Goal: Information Seeking & Learning: Learn about a topic

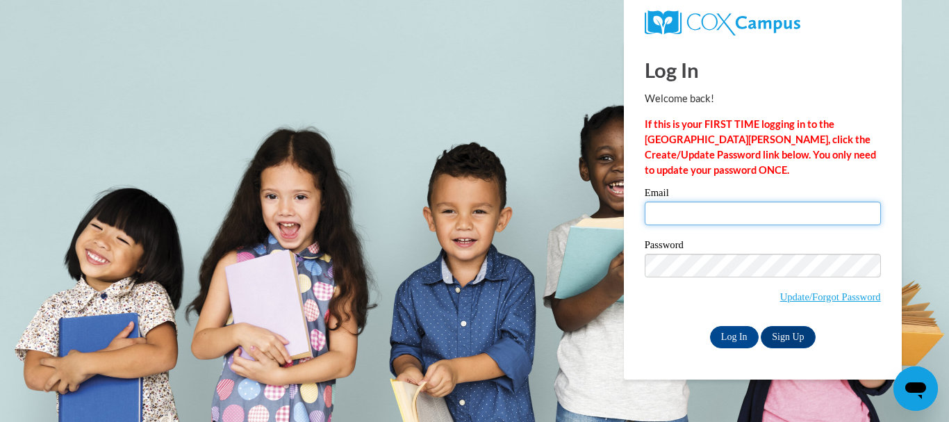
type input "gotselma@bellsouth.net"
click at [791, 206] on input "gotselma@bellsouth.net" at bounding box center [763, 214] width 236 height 24
type input "jfarmer@shelteringarmsforkids.com"
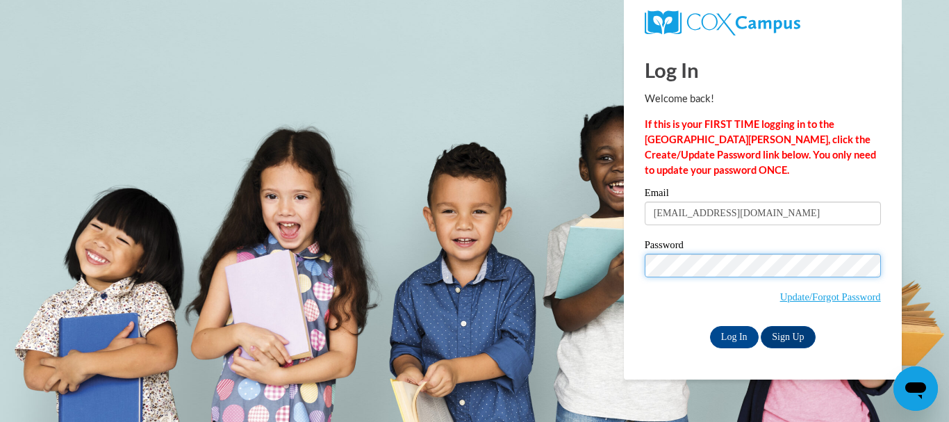
click at [710, 326] on input "Log In" at bounding box center [734, 337] width 49 height 22
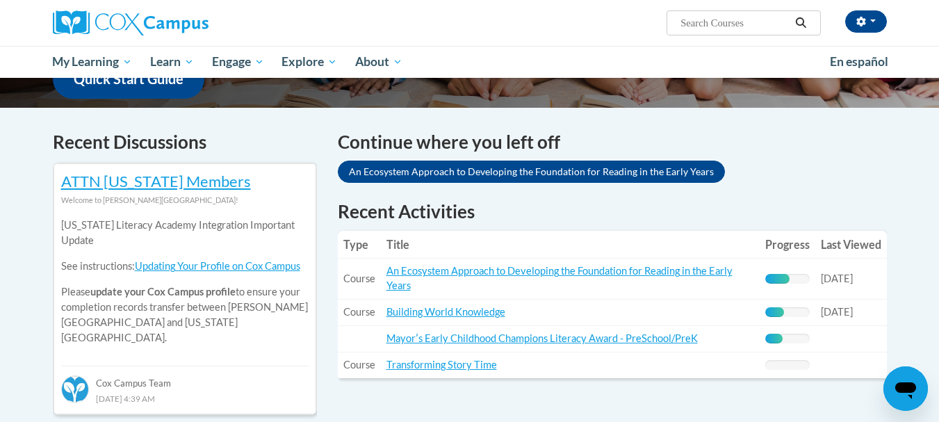
scroll to position [390, 0]
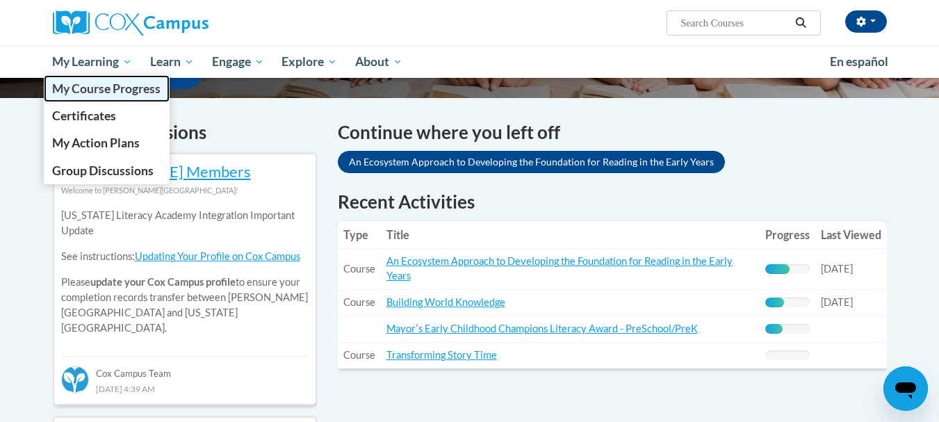
click at [120, 85] on span "My Course Progress" at bounding box center [106, 88] width 108 height 15
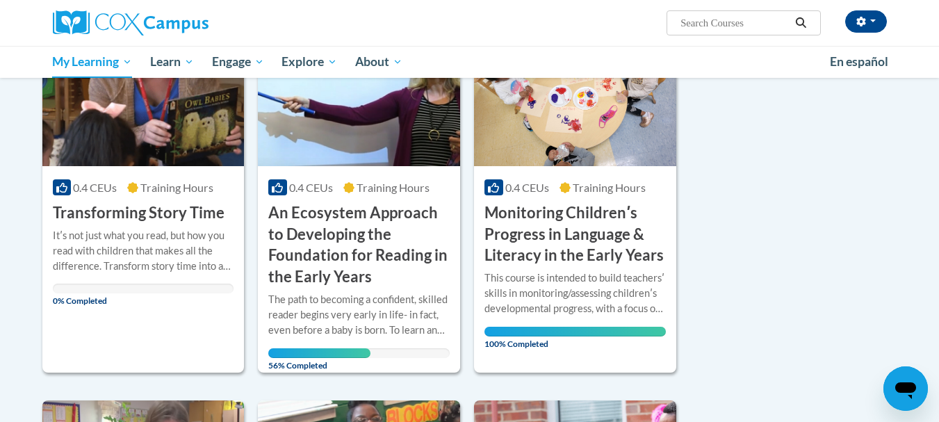
scroll to position [204, 0]
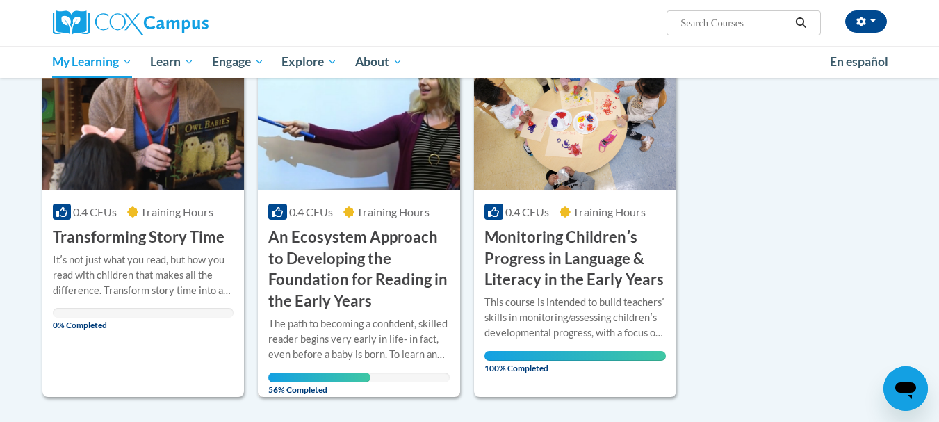
click at [282, 319] on div "The path to becoming a confident, skilled reader begins very early in life- in …" at bounding box center [358, 339] width 181 height 46
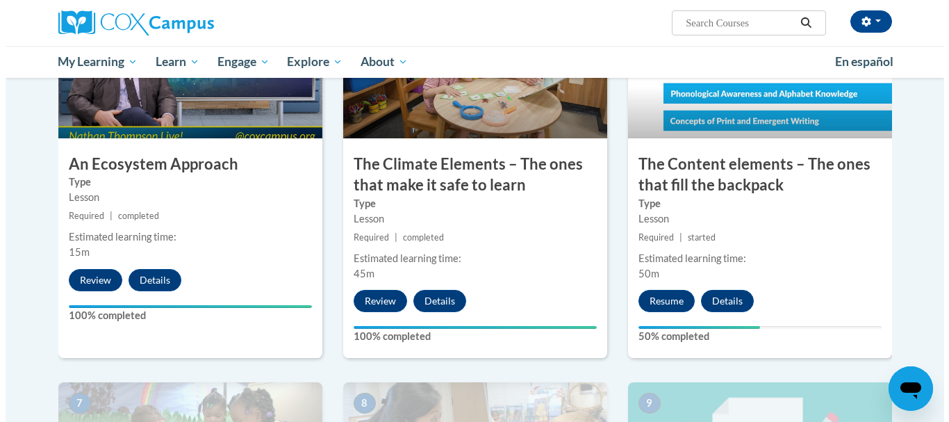
scroll to position [784, 0]
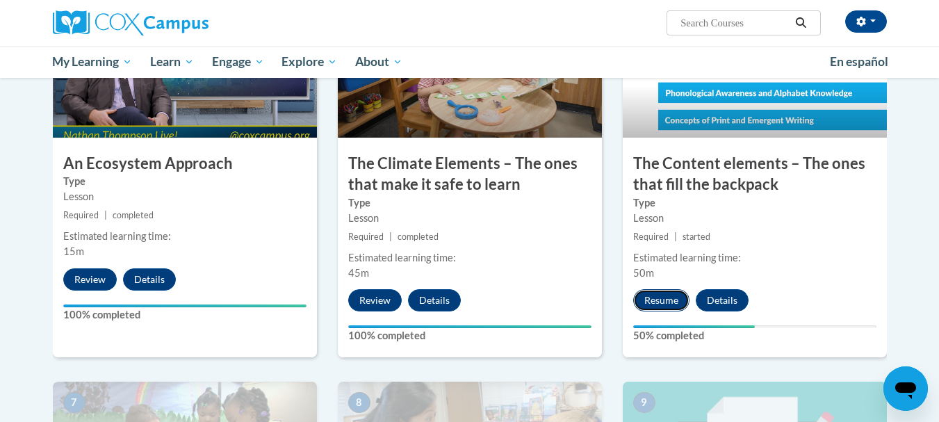
click at [653, 302] on button "Resume" at bounding box center [661, 300] width 56 height 22
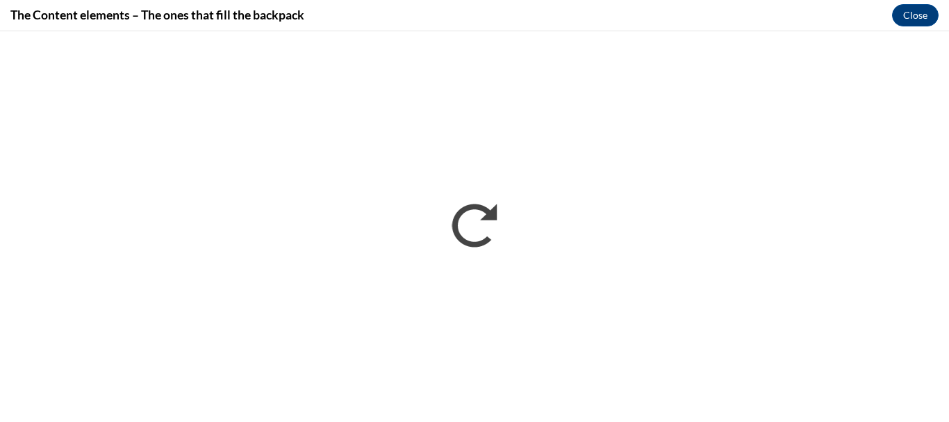
scroll to position [0, 0]
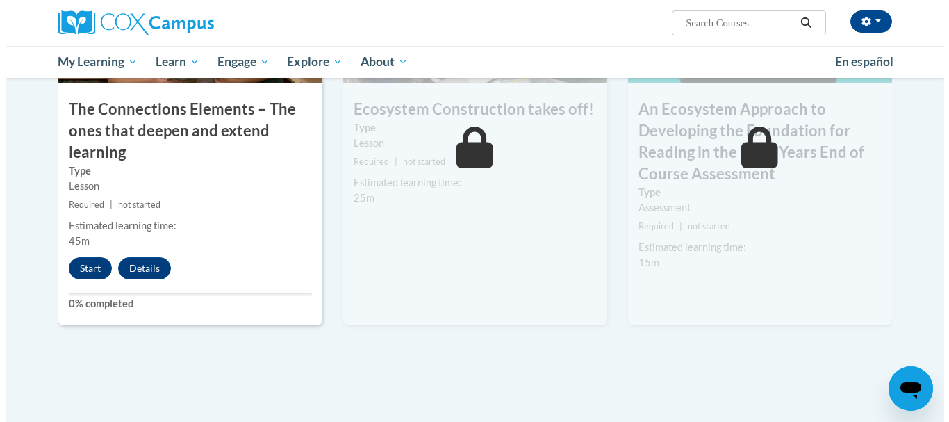
scroll to position [1222, 0]
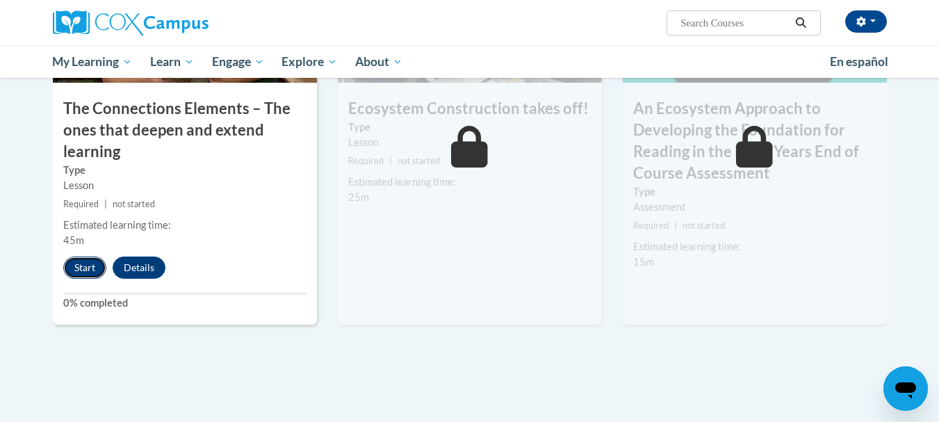
click at [93, 272] on button "Start" at bounding box center [84, 267] width 43 height 22
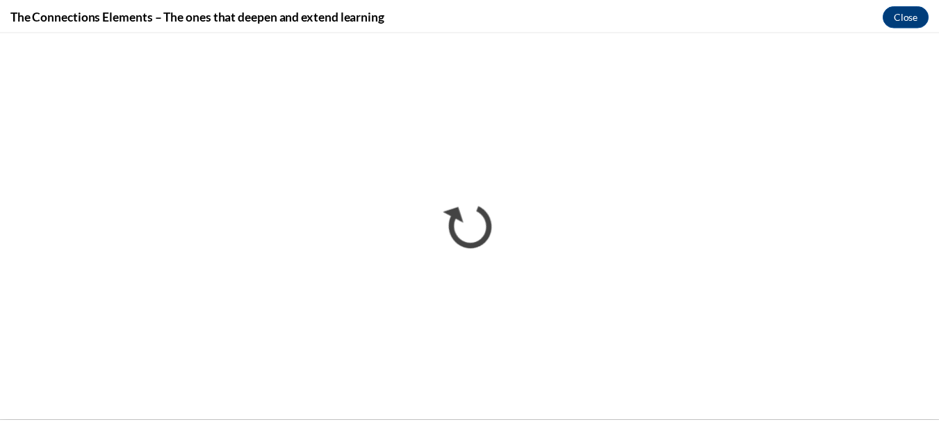
scroll to position [0, 0]
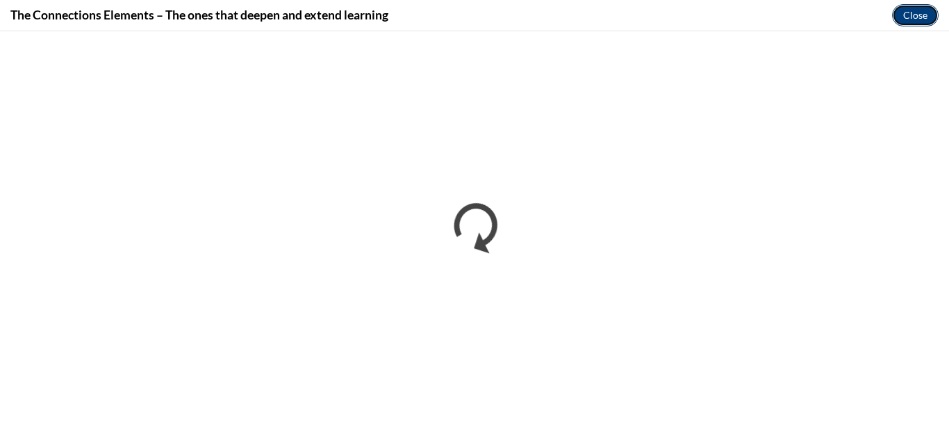
click at [904, 16] on button "Close" at bounding box center [915, 15] width 47 height 22
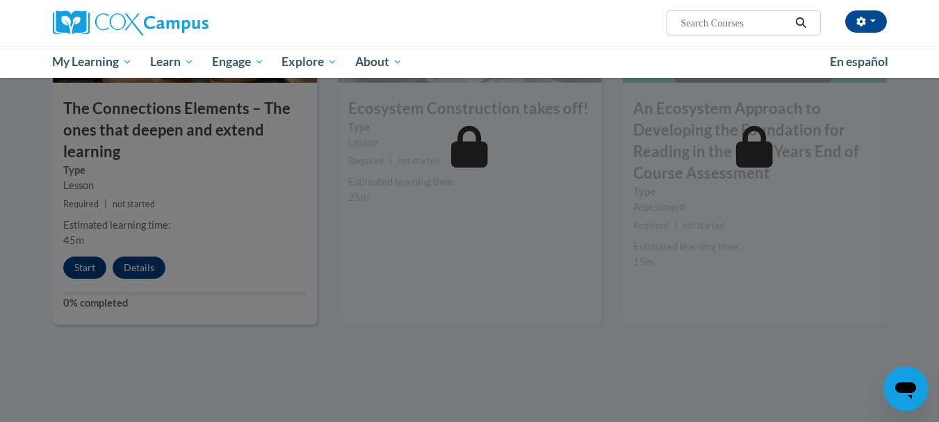
scroll to position [853, 0]
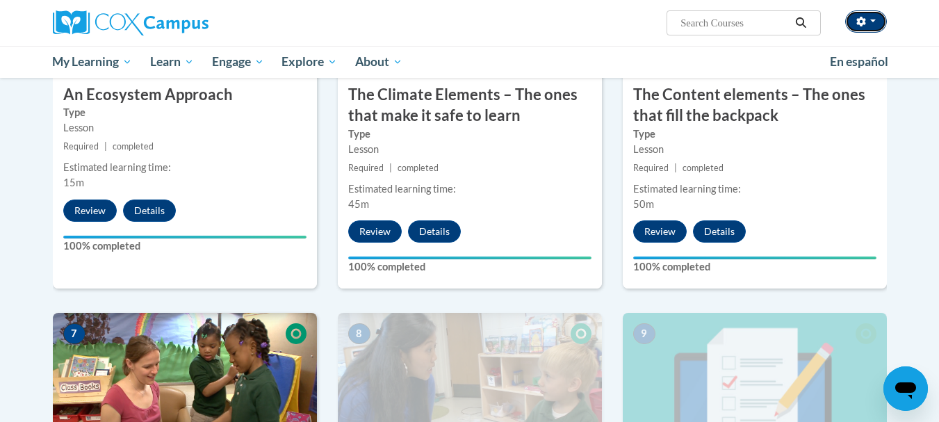
click at [860, 17] on icon "button" at bounding box center [860, 22] width 9 height 10
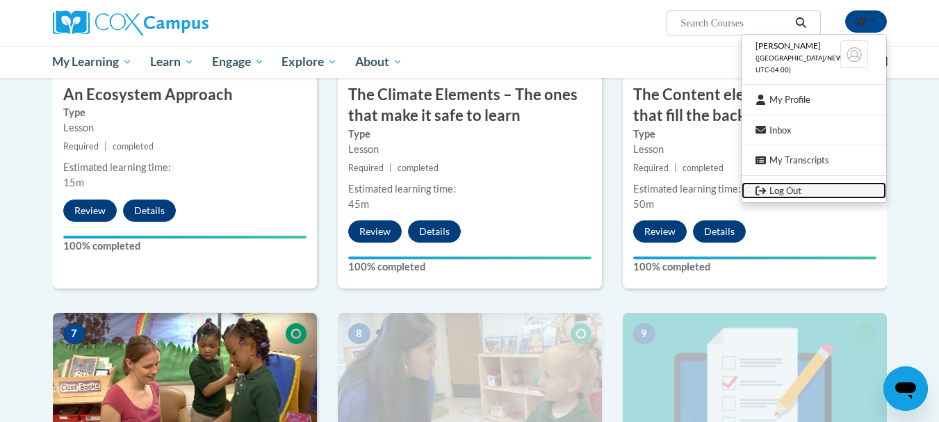
click at [751, 197] on link "Log Out" at bounding box center [814, 190] width 145 height 17
